Goal: Transaction & Acquisition: Download file/media

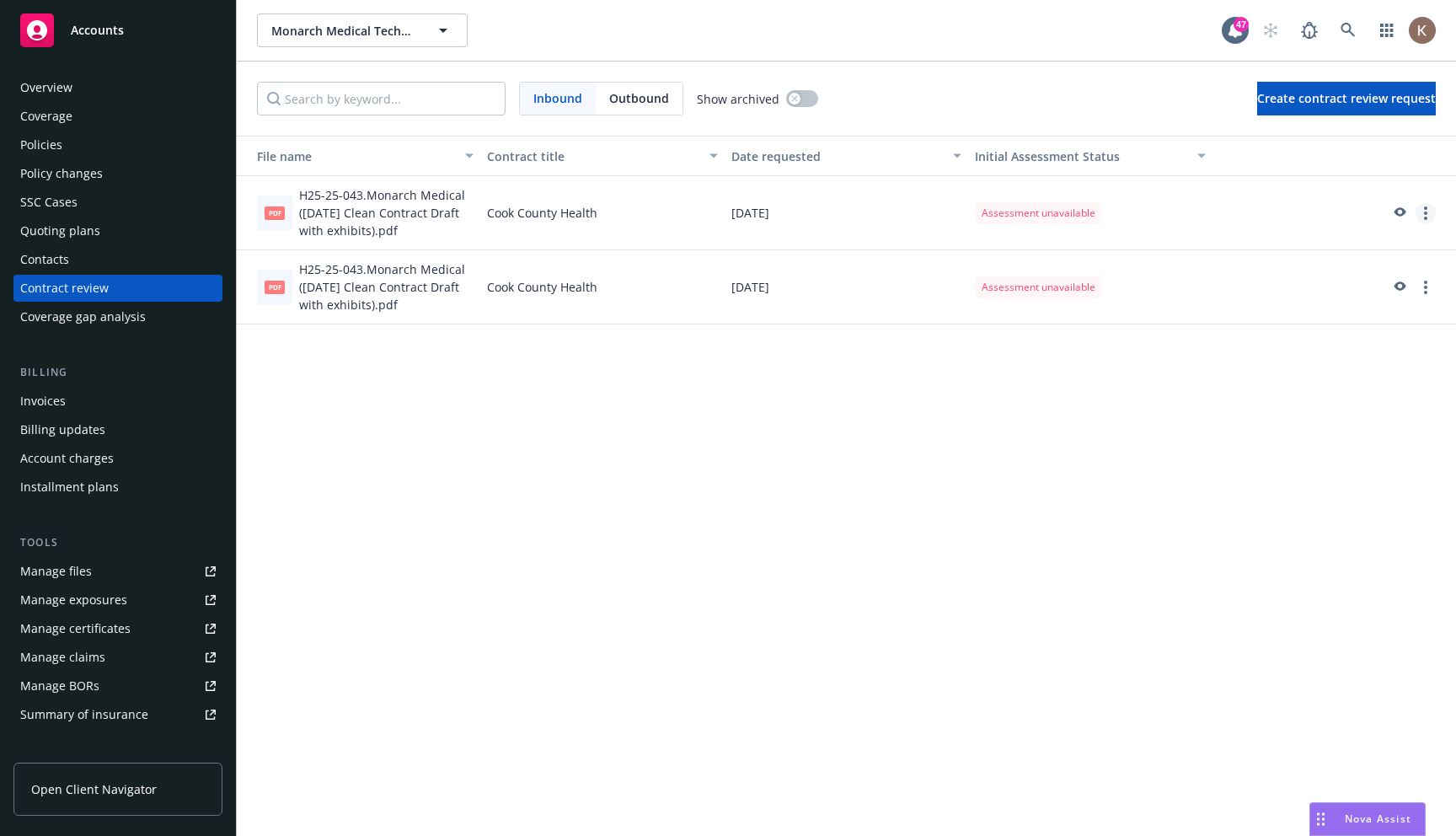
click at [1424, 212] on icon "more" at bounding box center [1425, 213] width 3 height 14
click at [1362, 348] on link "Download contract file" at bounding box center [1332, 349] width 206 height 34
